Goal: Information Seeking & Learning: Learn about a topic

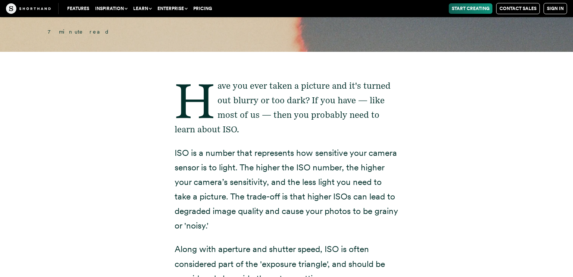
scroll to position [414, 0]
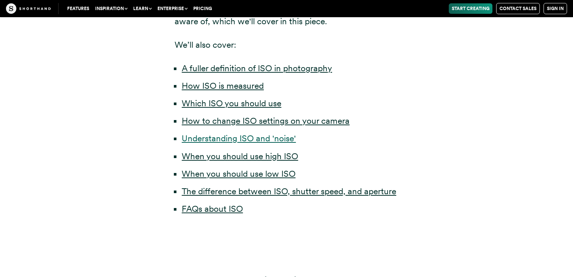
click at [287, 141] on link "Understanding ISO and 'noise'" at bounding box center [239, 138] width 114 height 10
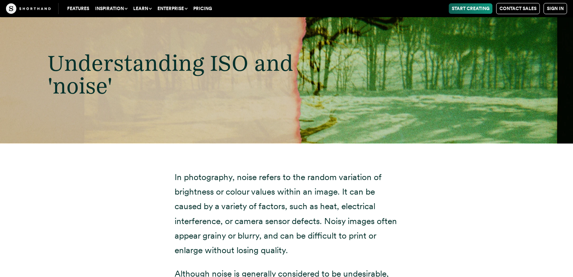
scroll to position [2852, 0]
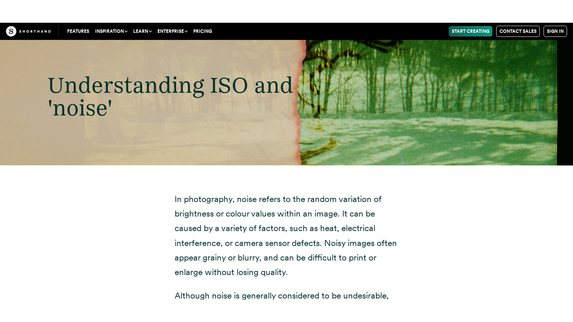
scroll to position [2965, 0]
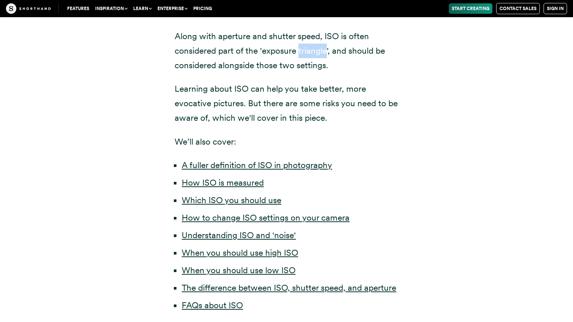
scroll to position [354, 0]
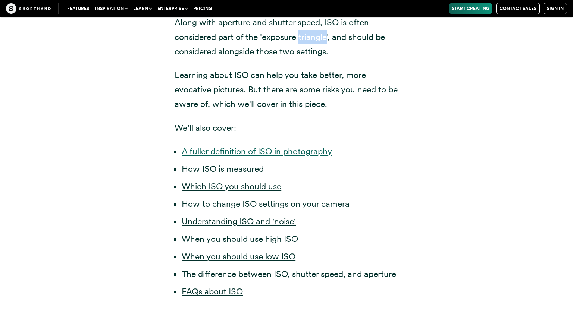
click at [245, 149] on link "A fuller definition of ISO in photography" at bounding box center [257, 151] width 150 height 10
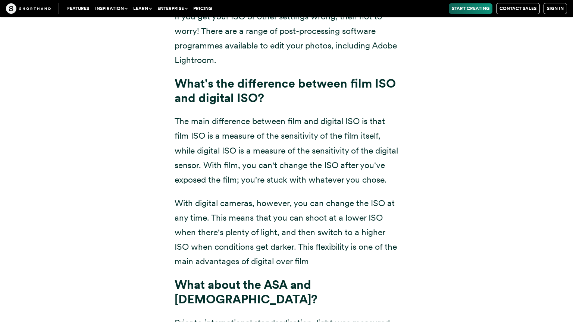
scroll to position [5643, 0]
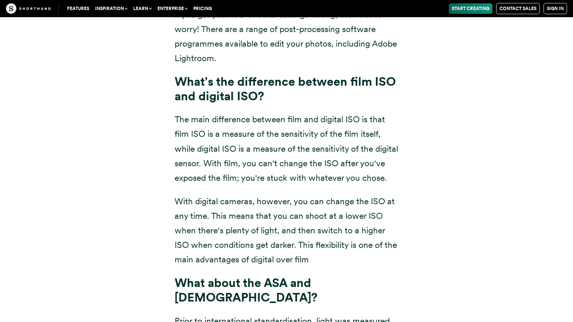
click at [435, 175] on div "What if I get ISO wrong? If you get your ISO or other settings wrong, then not …" at bounding box center [286, 314] width 507 height 715
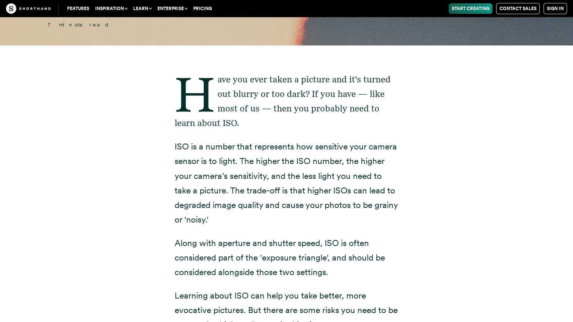
scroll to position [449, 0]
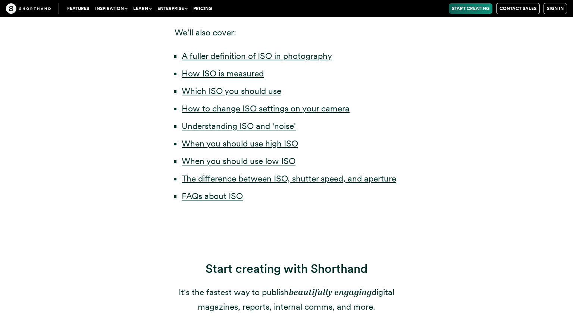
click at [264, 154] on li "When you should use low ISO" at bounding box center [290, 161] width 217 height 15
click at [269, 161] on link "When you should use low ISO" at bounding box center [239, 161] width 114 height 10
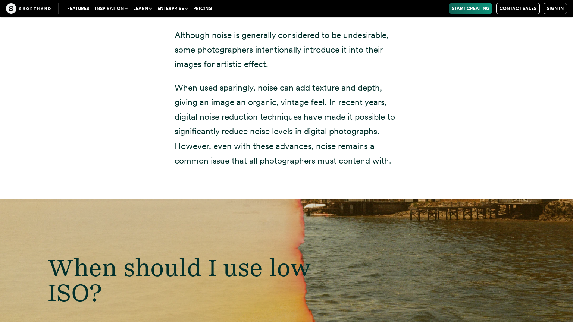
scroll to position [3408, 0]
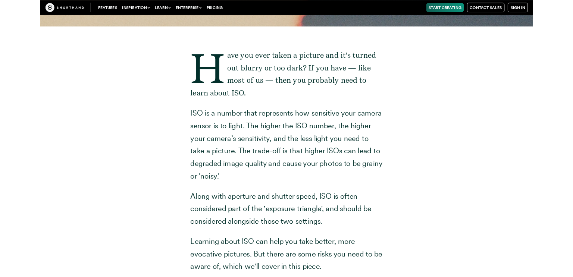
scroll to position [148, 0]
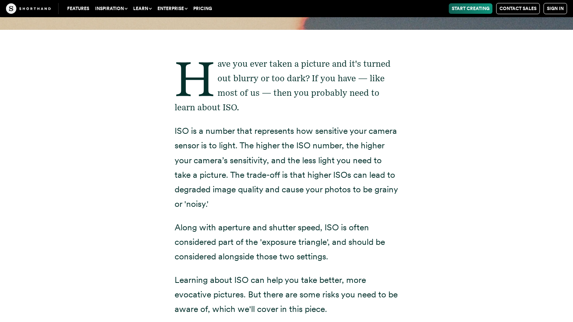
click at [465, 127] on div "Have you ever taken a picture and it's turned out blurry or too dark? If you ha…" at bounding box center [286, 283] width 507 height 506
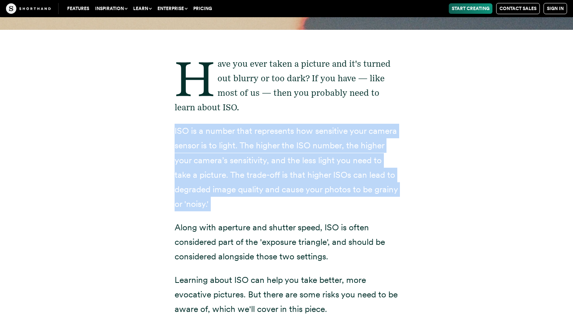
click at [465, 127] on div "Have you ever taken a picture and it's turned out blurry or too dark? If you ha…" at bounding box center [286, 283] width 507 height 506
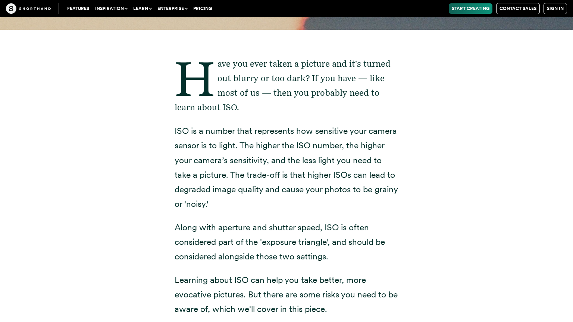
click at [415, 252] on div "Have you ever taken a picture and it's turned out blurry or too dark? If you ha…" at bounding box center [286, 283] width 507 height 506
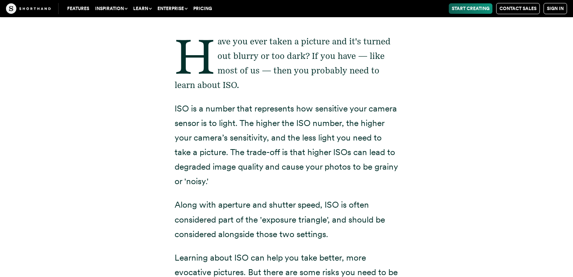
scroll to position [449, 0]
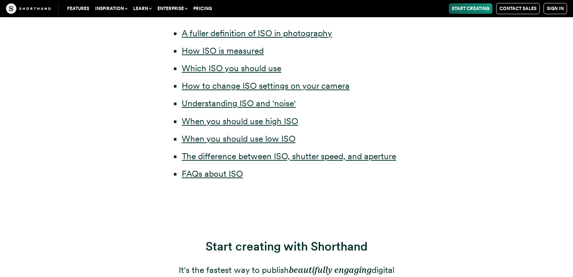
click at [345, 77] on ul "A fuller definition of ISO in photography How ISO is measured Which ISO you sho…" at bounding box center [287, 103] width 224 height 155
click at [269, 136] on link "When you should use low ISO" at bounding box center [239, 138] width 114 height 10
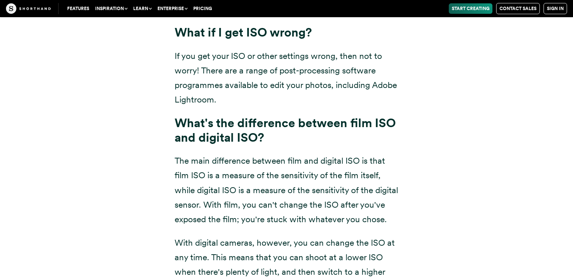
scroll to position [431, 0]
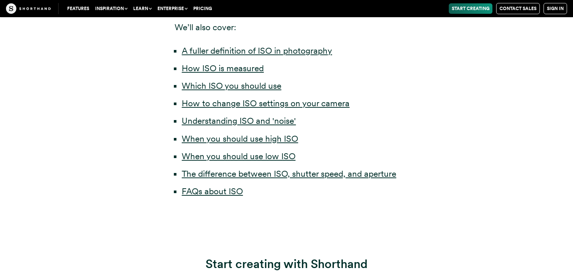
click at [289, 131] on ul "A fuller definition of ISO in photography How ISO is measured Which ISO you sho…" at bounding box center [287, 121] width 224 height 155
click at [287, 138] on link "When you should use high ISO" at bounding box center [240, 138] width 116 height 10
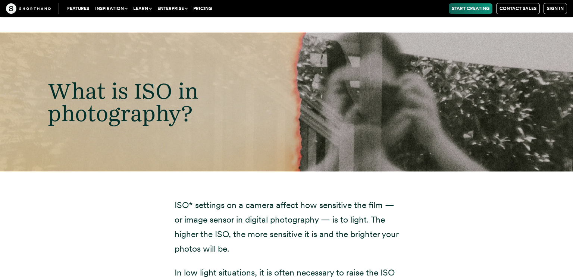
scroll to position [812, 0]
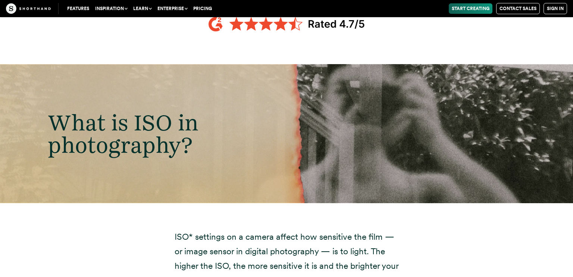
scroll to position [783, 0]
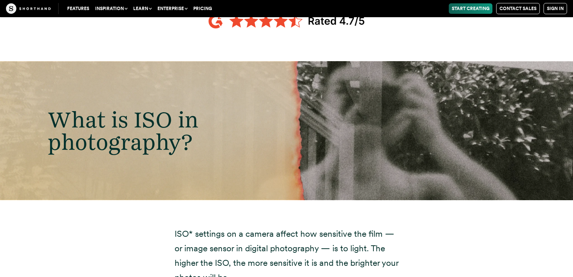
click at [284, 111] on h2 "What is ISO in photography?" at bounding box center [181, 130] width 296 height 45
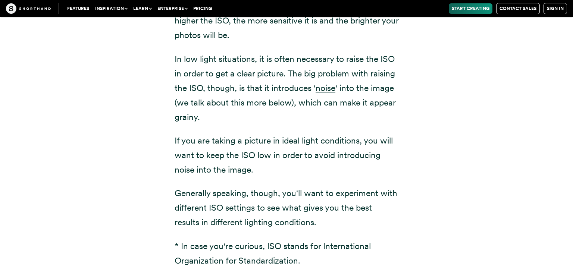
click at [541, 209] on div "ISO* settings on a camera affect how sensitive the film — or image sensor in di…" at bounding box center [286, 147] width 573 height 380
click at [455, 114] on div "ISO* settings on a camera affect how sensitive the film — or image sensor in di…" at bounding box center [286, 147] width 507 height 380
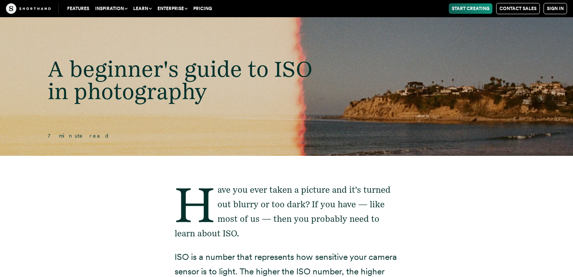
click at [251, 202] on p "Have you ever taken a picture and it's turned out blurry or too dark? If you ha…" at bounding box center [287, 212] width 224 height 58
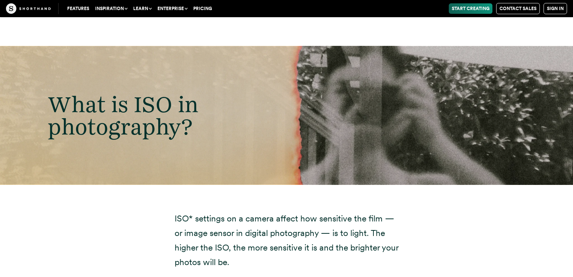
scroll to position [798, 0]
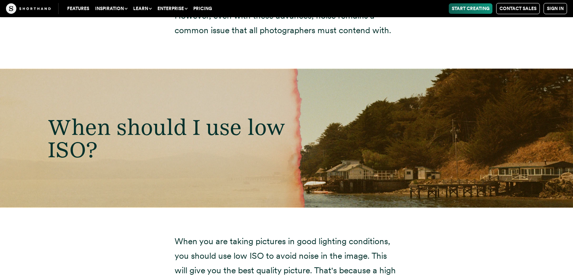
scroll to position [3243, 0]
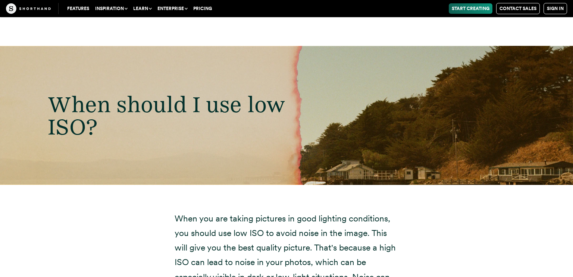
click at [480, 151] on div "When should I use low ISO?" at bounding box center [286, 115] width 573 height 139
